Goal: Task Accomplishment & Management: Manage account settings

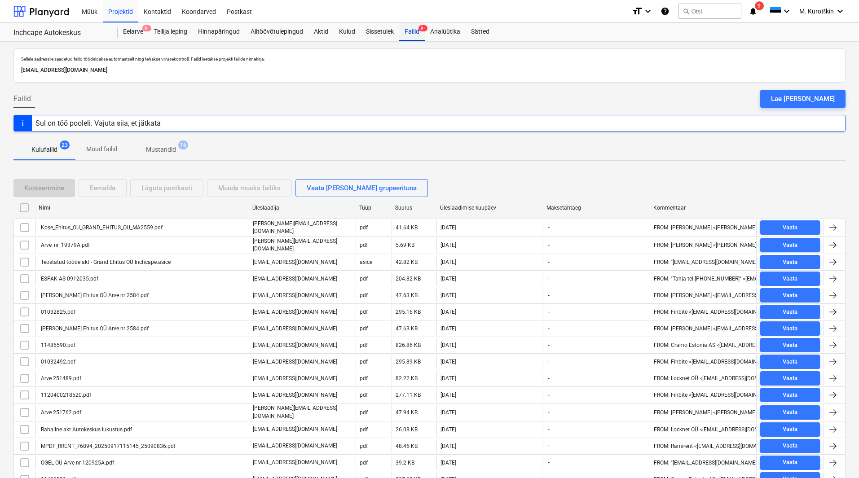
click at [408, 33] on div "Failid 9+" at bounding box center [412, 32] width 26 height 18
click at [410, 35] on div "Failid 9+" at bounding box center [412, 32] width 26 height 18
click at [469, 210] on div "Üleslaadimise kuupäev" at bounding box center [490, 208] width 100 height 6
checkbox input "false"
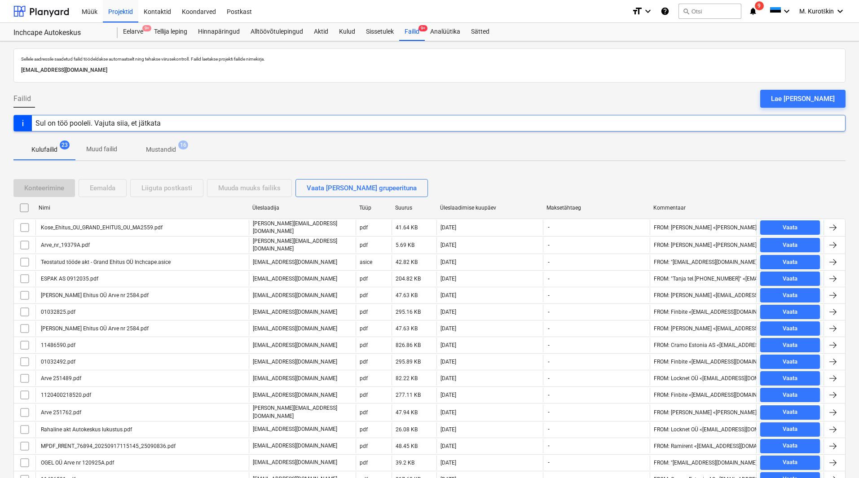
checkbox input "false"
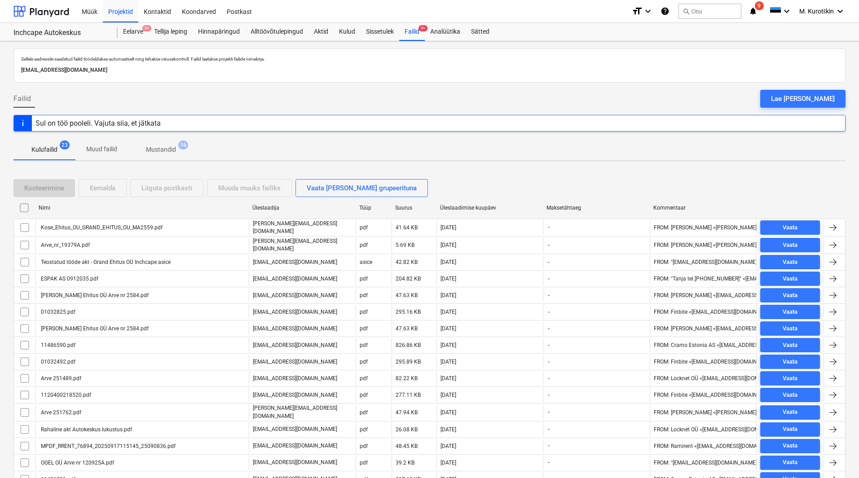
checkbox input "false"
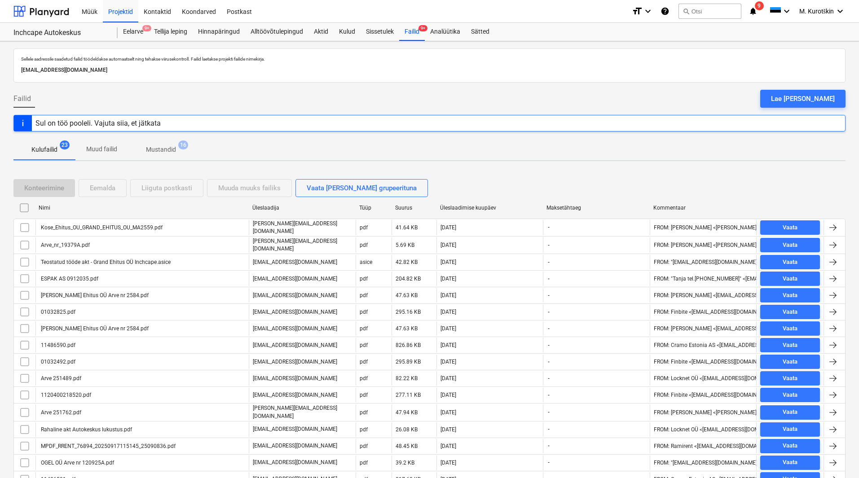
checkbox input "false"
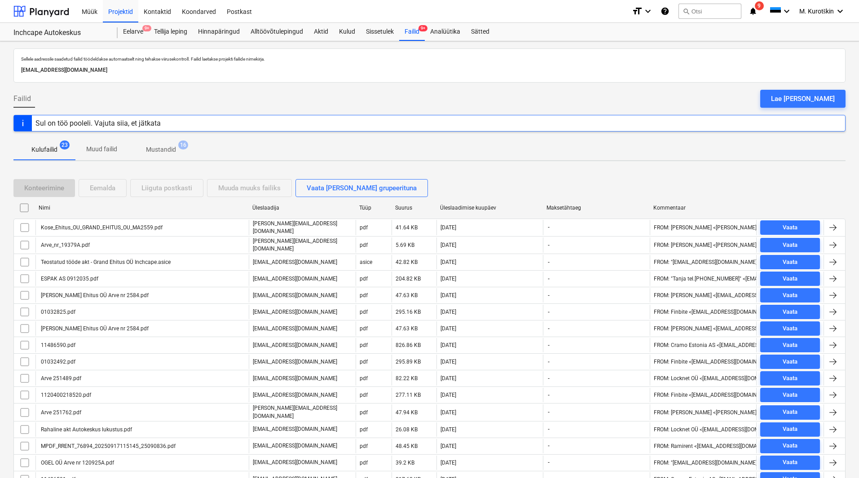
checkbox input "false"
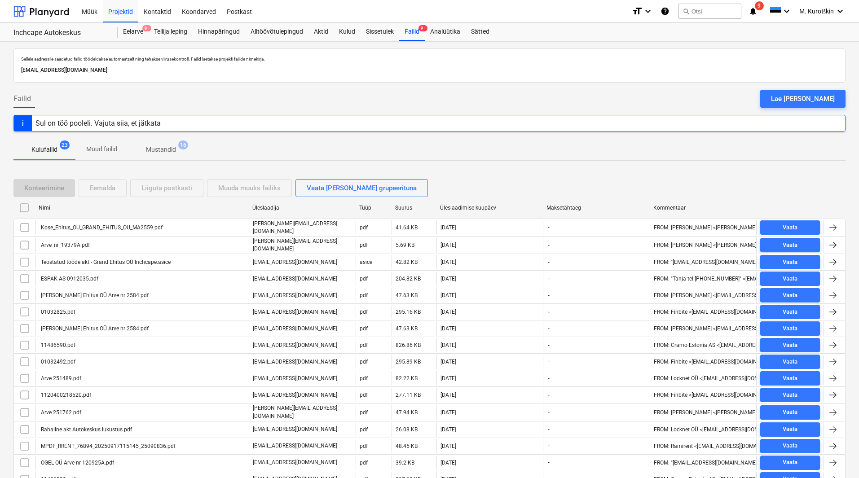
checkbox input "false"
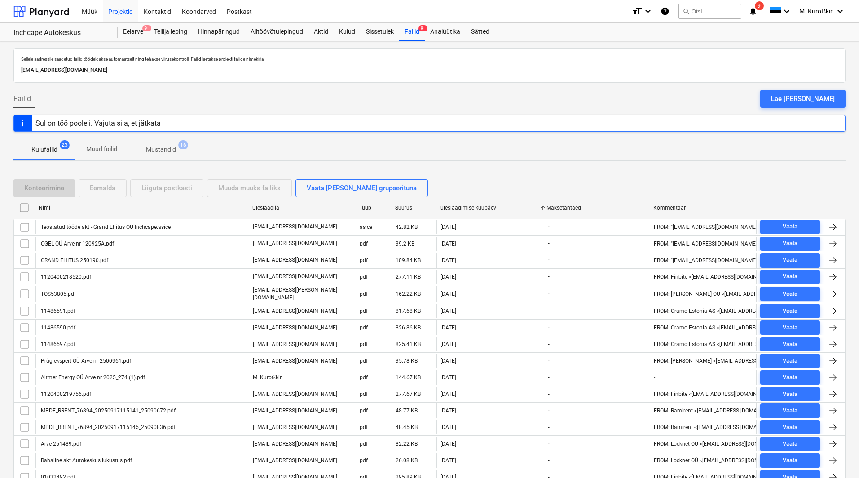
click at [469, 210] on div "Üleslaadimise kuupäev" at bounding box center [490, 208] width 100 height 6
checkbox input "false"
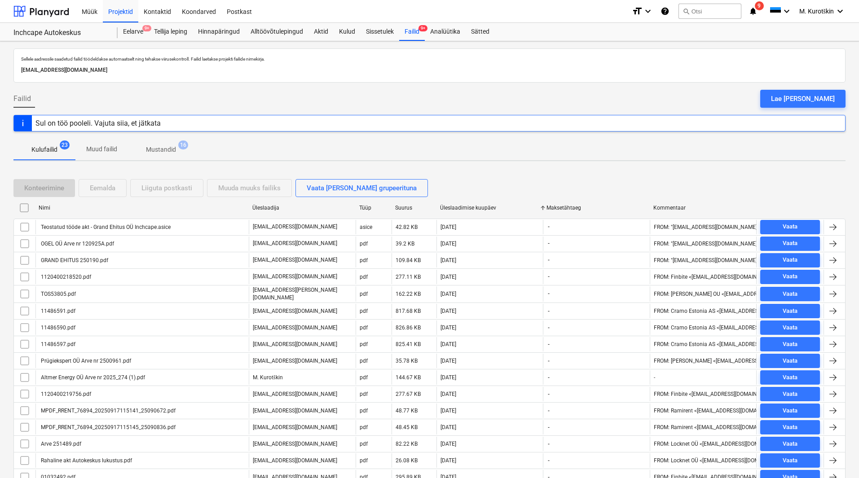
checkbox input "false"
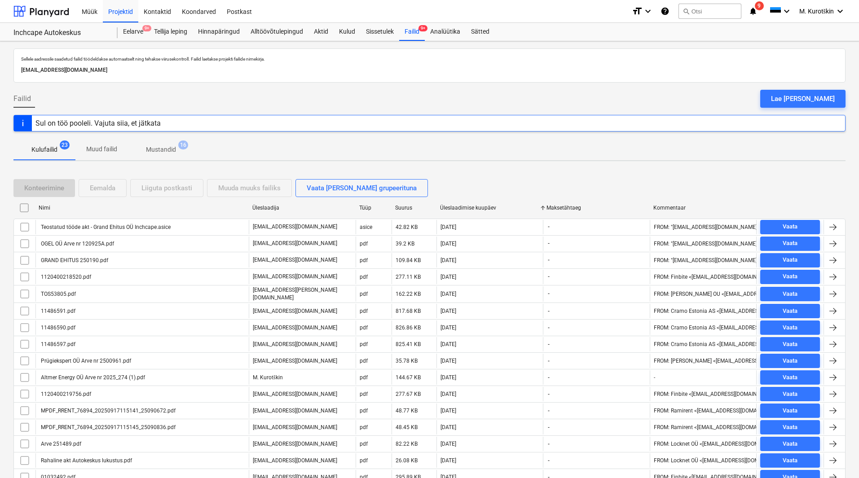
checkbox input "false"
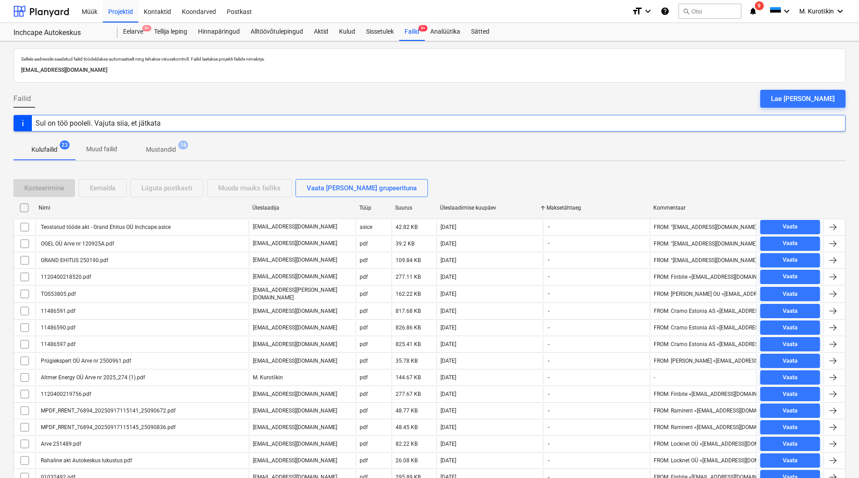
checkbox input "false"
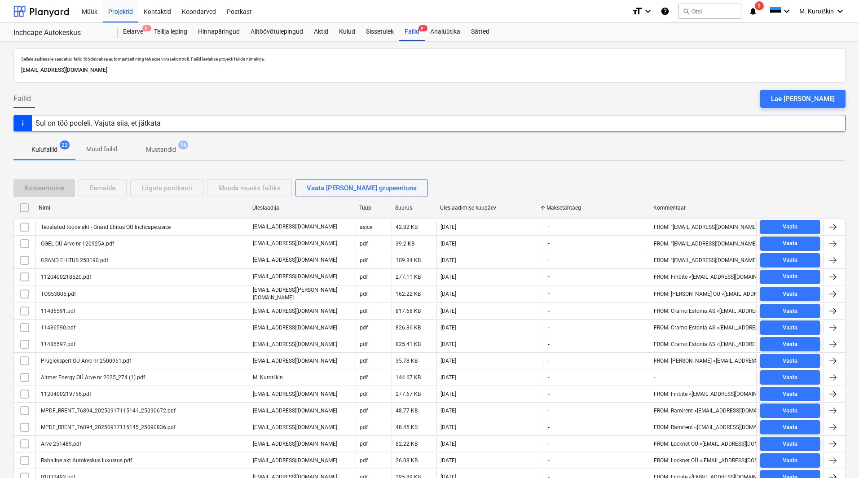
checkbox input "false"
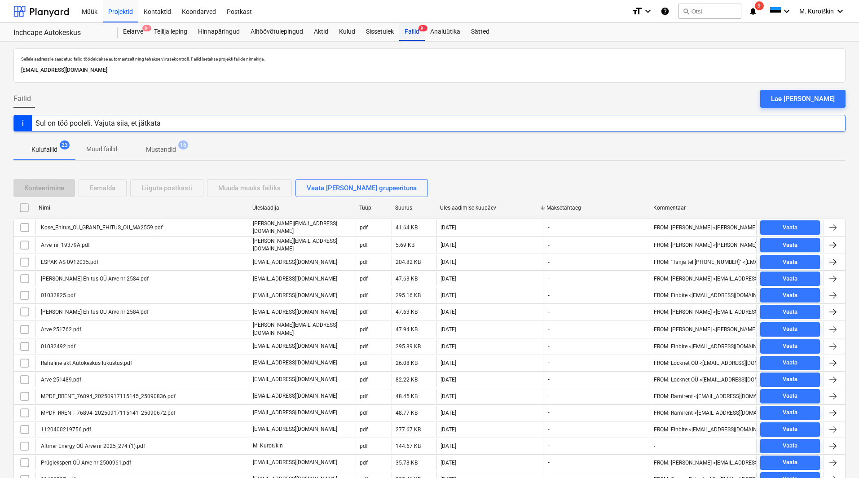
click at [417, 31] on div "Failid 9+" at bounding box center [412, 32] width 26 height 18
click at [239, 15] on div "Postkast" at bounding box center [239, 11] width 36 height 23
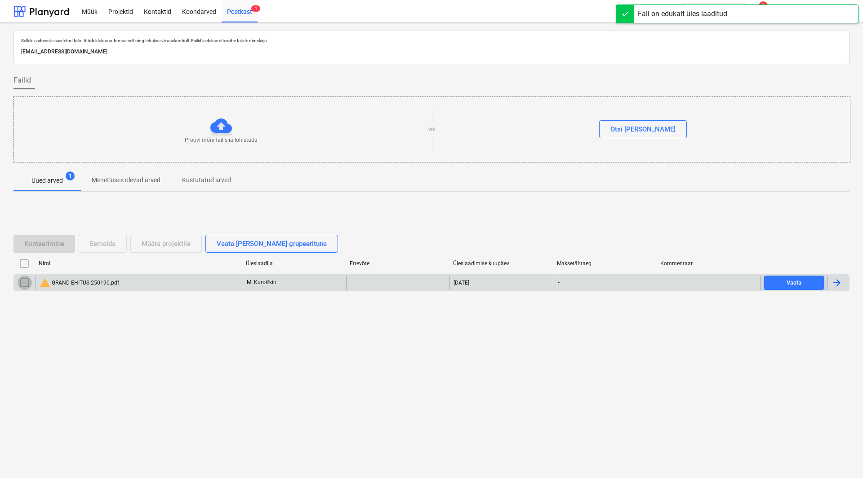
click at [22, 284] on input "checkbox" at bounding box center [25, 283] width 14 height 14
click at [104, 246] on div "Eemalda" at bounding box center [103, 244] width 26 height 12
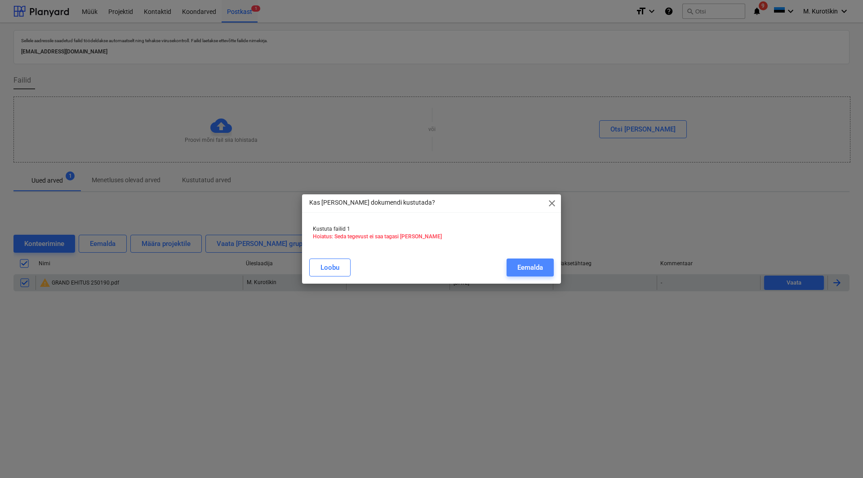
click at [541, 271] on div "Eemalda" at bounding box center [530, 268] width 26 height 12
